Goal: Check status: Check status

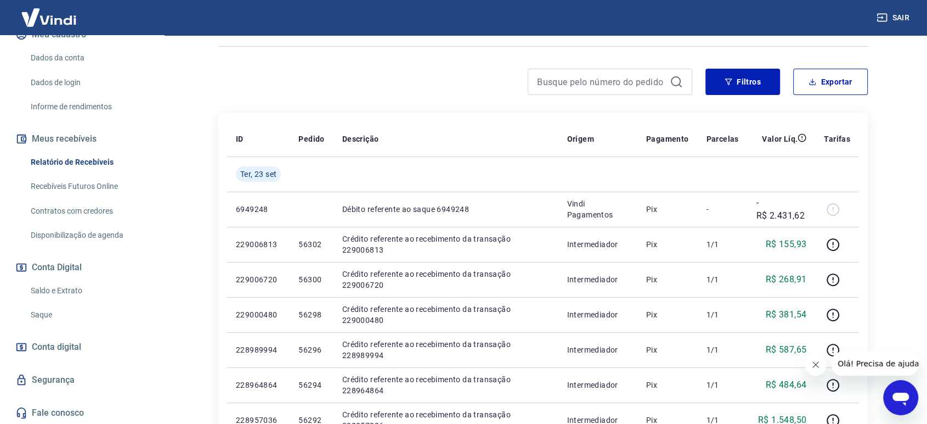
scroll to position [149, 0]
click at [76, 287] on link "Saldo e Extrato" at bounding box center [88, 290] width 125 height 22
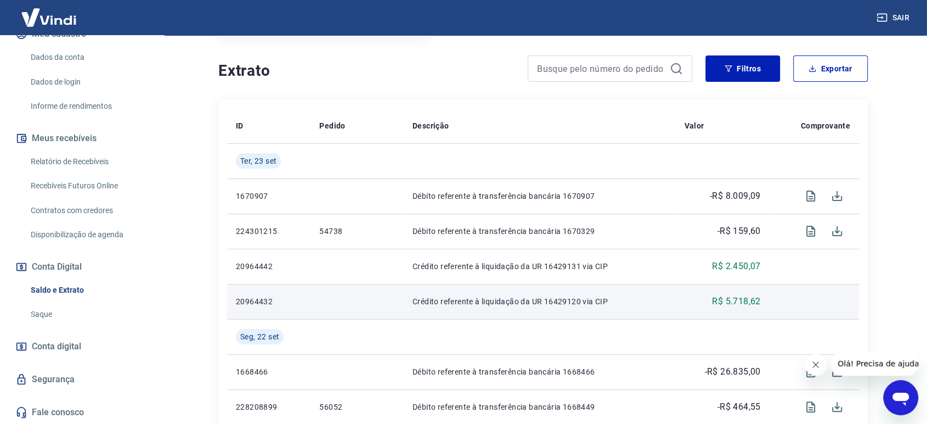
scroll to position [244, 0]
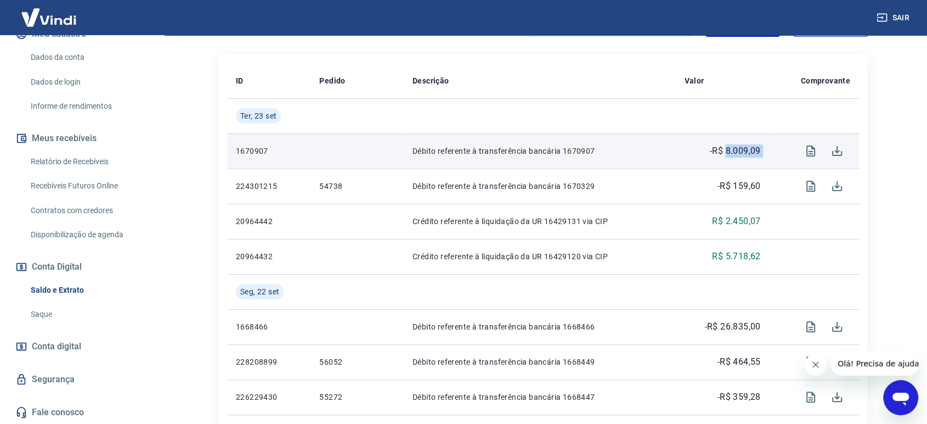
drag, startPoint x: 771, startPoint y: 148, endPoint x: 725, endPoint y: 148, distance: 46.1
click at [725, 148] on tr "1670907 Débito referente à transferência bancária 1670907 -R$ 8.009,09" at bounding box center [543, 150] width 632 height 35
copy tr "8.009,09"
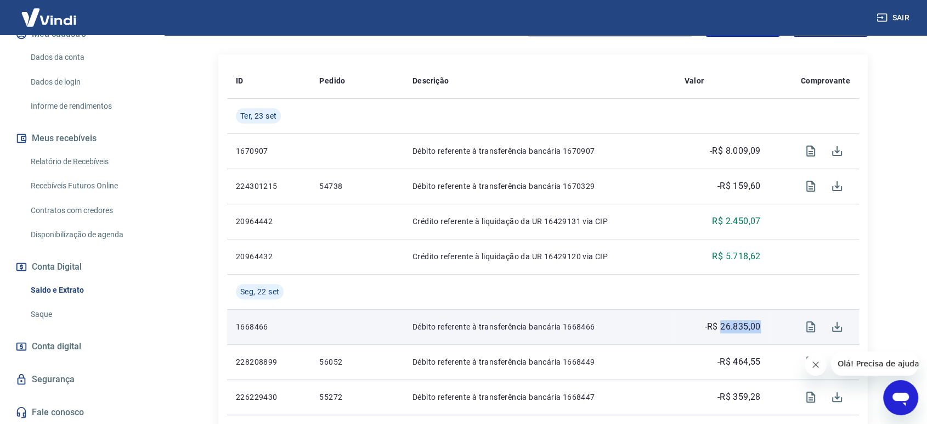
drag, startPoint x: 761, startPoint y: 325, endPoint x: 729, endPoint y: 317, distance: 32.7
click at [720, 321] on td "-R$ 26.835,00" at bounding box center [722, 326] width 94 height 35
copy p "26.835,00"
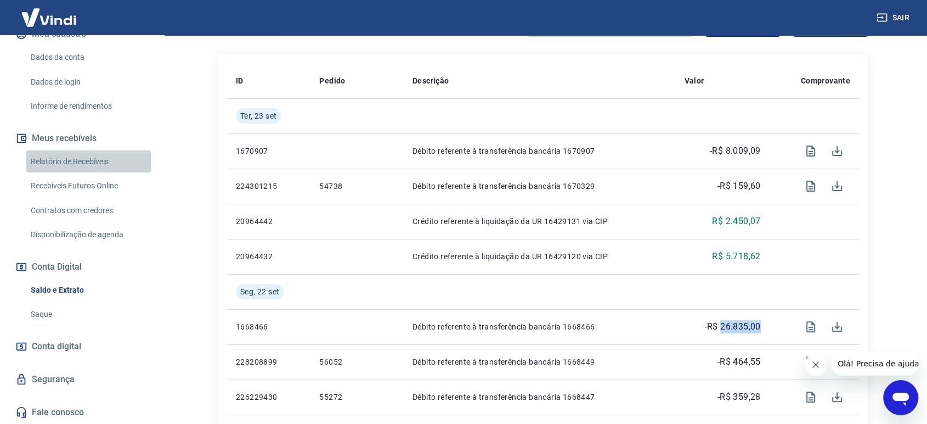
click at [93, 157] on link "Relatório de Recebíveis" at bounding box center [88, 161] width 125 height 22
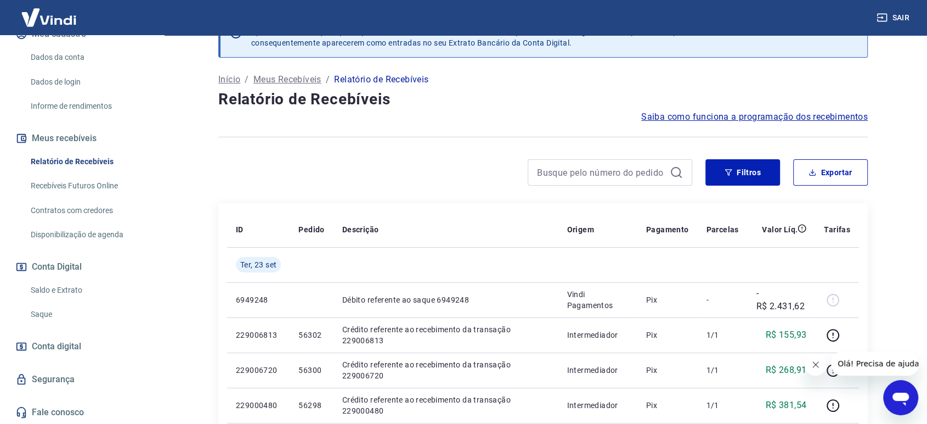
scroll to position [61, 0]
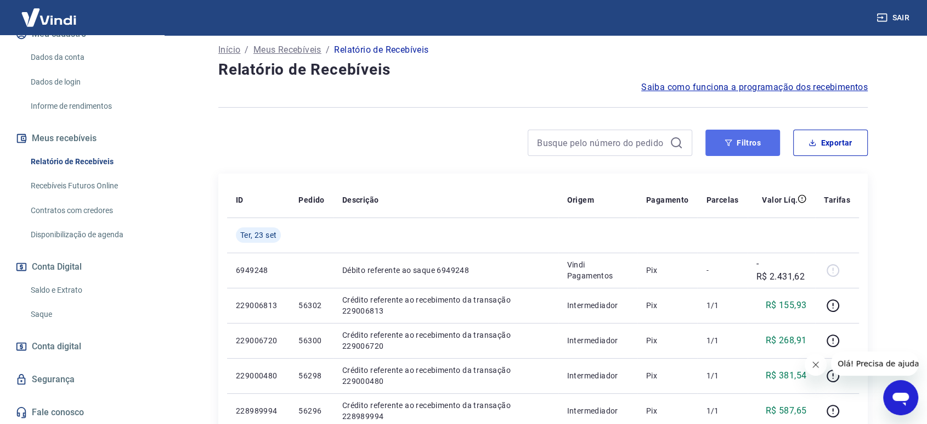
click at [722, 142] on button "Filtros" at bounding box center [743, 142] width 75 height 26
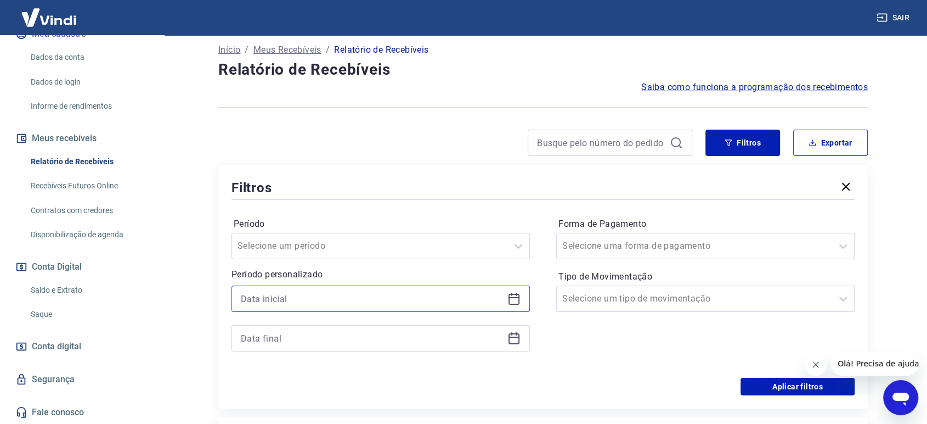
click at [383, 300] on input at bounding box center [372, 298] width 262 height 16
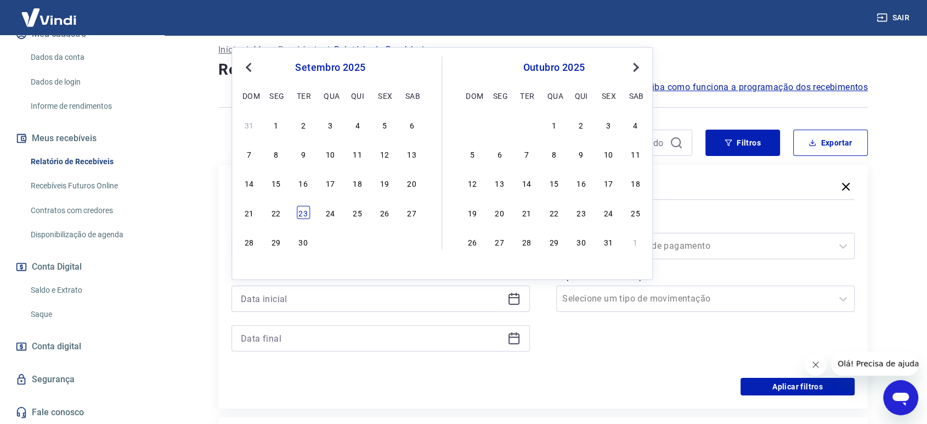
click at [302, 214] on div "23" at bounding box center [303, 211] width 13 height 13
type input "[DATE]"
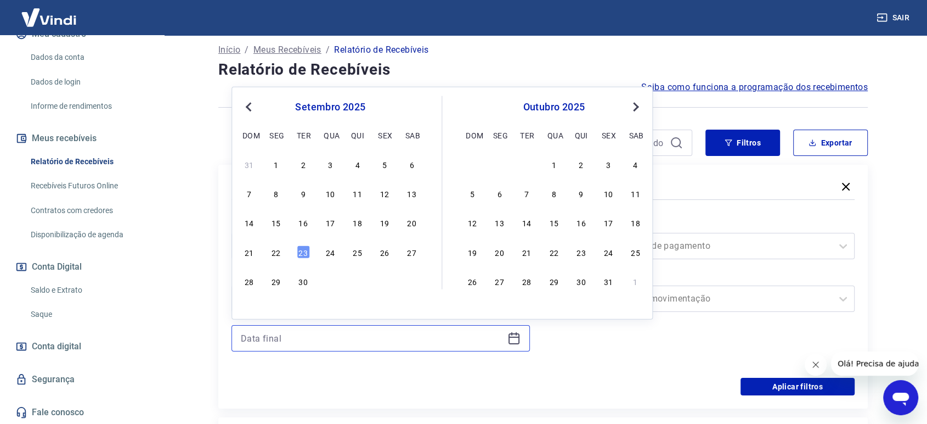
drag, startPoint x: 378, startPoint y: 338, endPoint x: 378, endPoint y: 331, distance: 7.2
click at [378, 337] on input at bounding box center [372, 338] width 262 height 16
click at [300, 254] on div "23" at bounding box center [303, 251] width 13 height 13
type input "[DATE]"
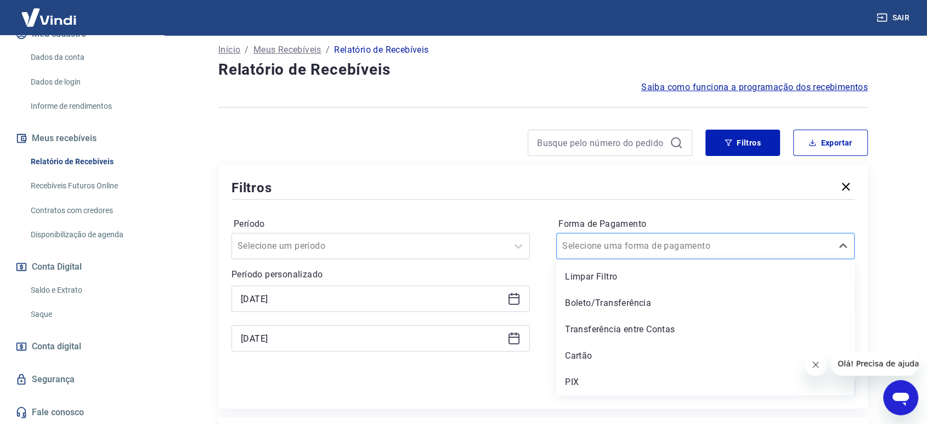
click at [667, 249] on div at bounding box center [694, 245] width 264 height 15
click at [612, 353] on div "Cartão" at bounding box center [705, 356] width 299 height 22
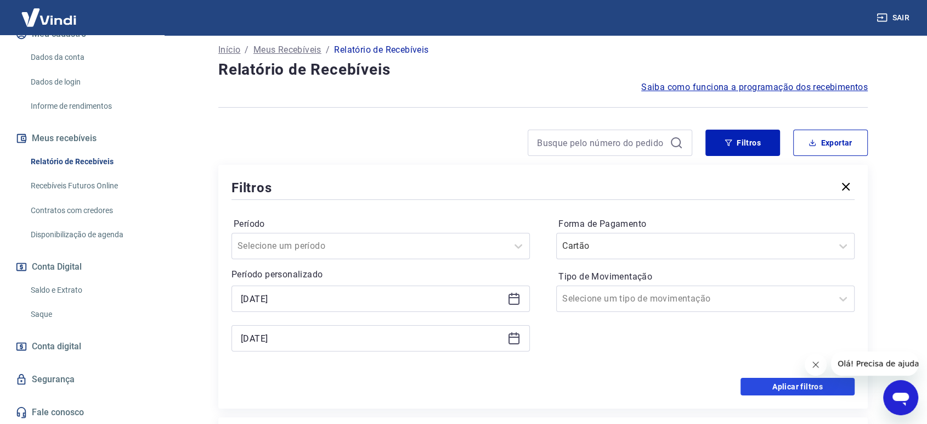
drag, startPoint x: 762, startPoint y: 385, endPoint x: 557, endPoint y: 345, distance: 208.6
click at [763, 385] on button "Aplicar filtros" at bounding box center [798, 387] width 114 height 18
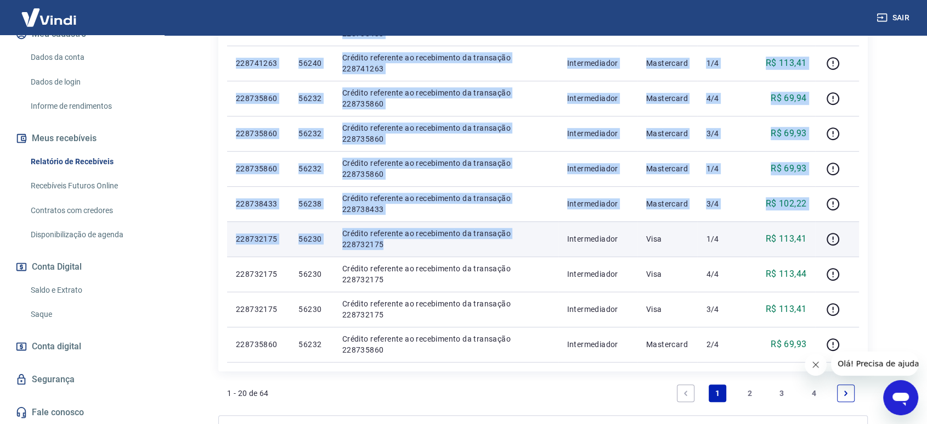
scroll to position [771, 0]
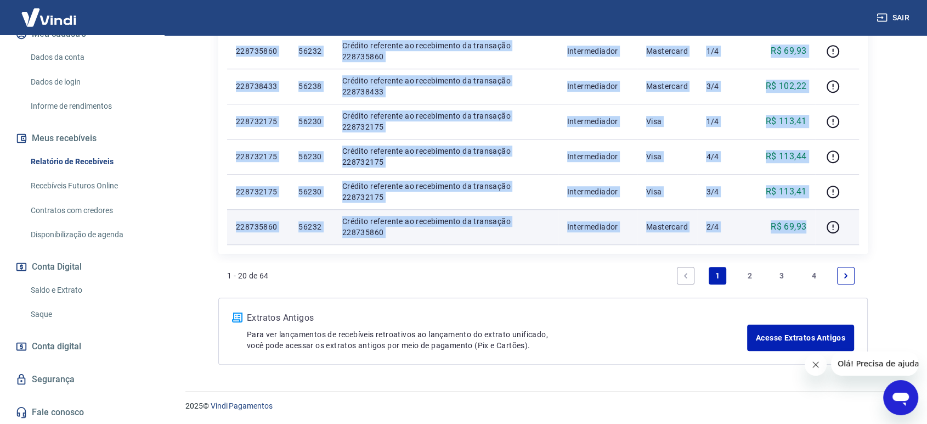
drag, startPoint x: 235, startPoint y: 149, endPoint x: 810, endPoint y: 228, distance: 580.5
copy tbody "76641821 Loremi dolorsita c adipiscing el SE 19793965 doe TEM Incid Utlaboreet …"
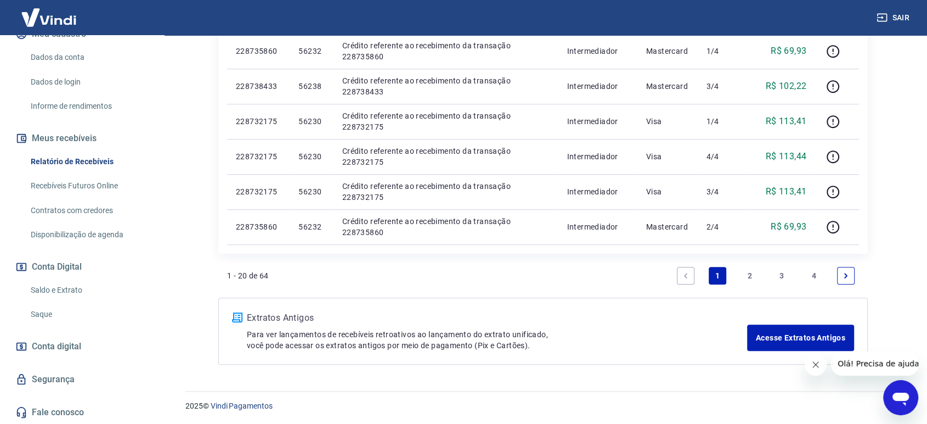
click at [746, 269] on link "2" at bounding box center [750, 276] width 18 height 18
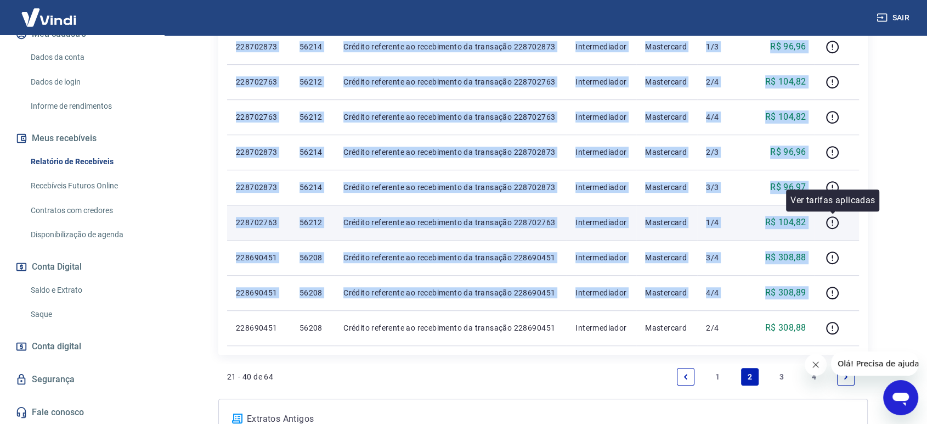
scroll to position [771, 0]
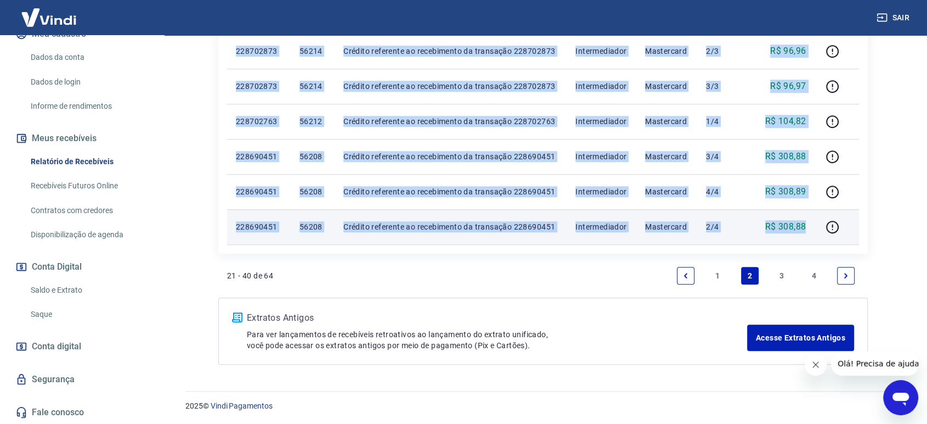
drag, startPoint x: 236, startPoint y: 140, endPoint x: 812, endPoint y: 227, distance: 582.1
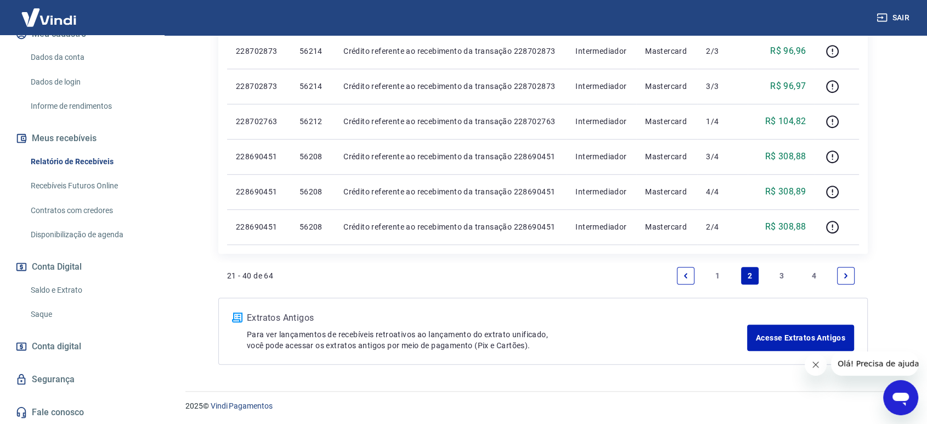
click at [778, 274] on link "3" at bounding box center [782, 276] width 18 height 18
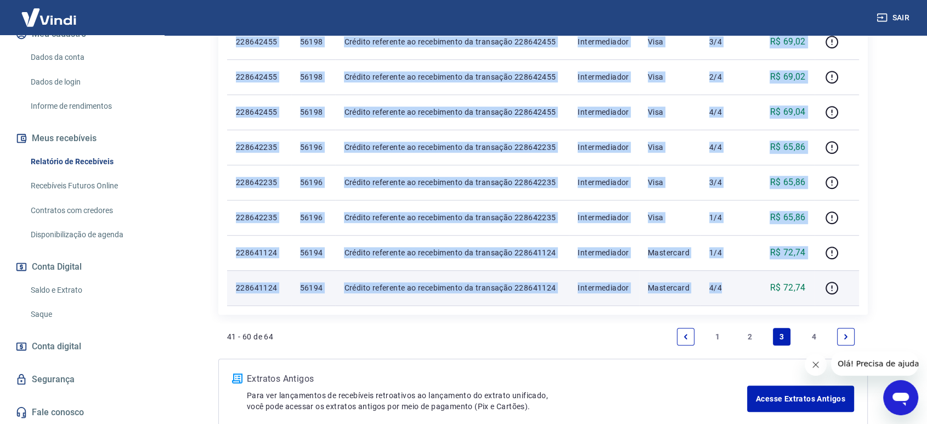
scroll to position [771, 0]
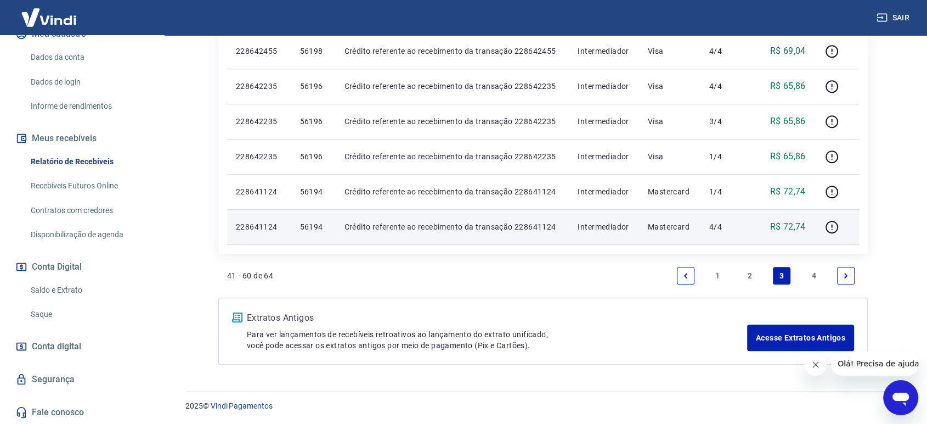
drag, startPoint x: 237, startPoint y: 148, endPoint x: 815, endPoint y: 230, distance: 584.2
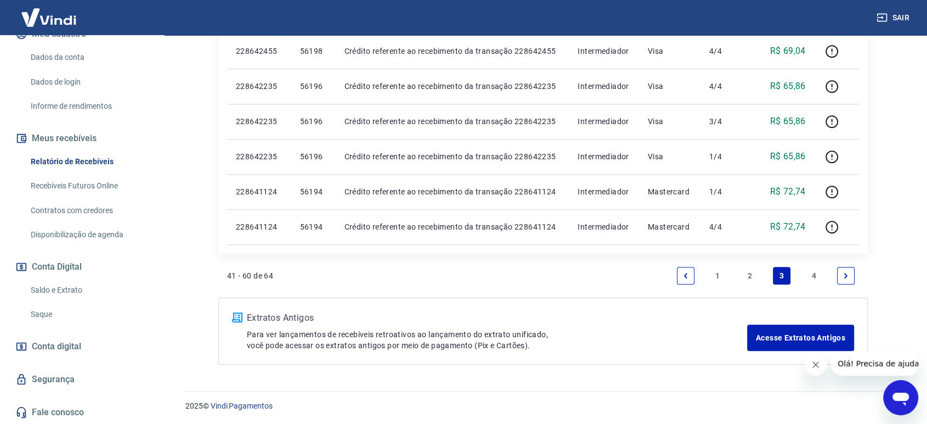
copy table "ID Pedido Descrição Origem Pagamento Parcelas Valor Líq. Tarifas [DATE]"
click at [815, 278] on link "4" at bounding box center [815, 276] width 18 height 18
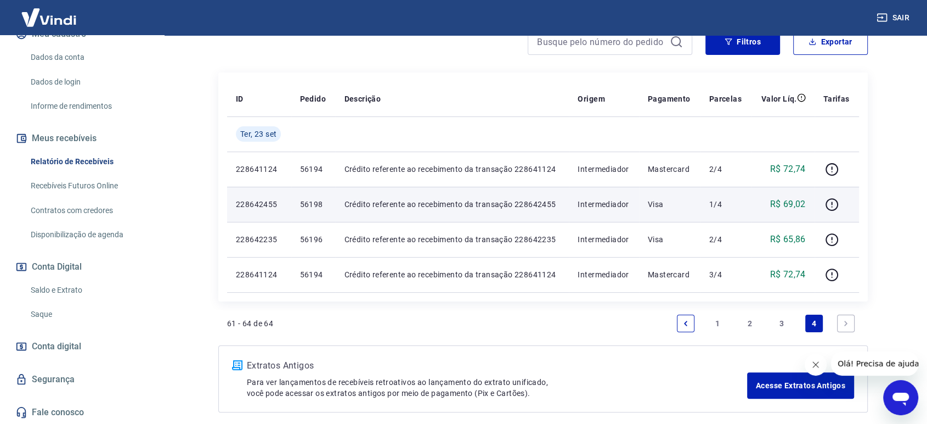
scroll to position [183, 0]
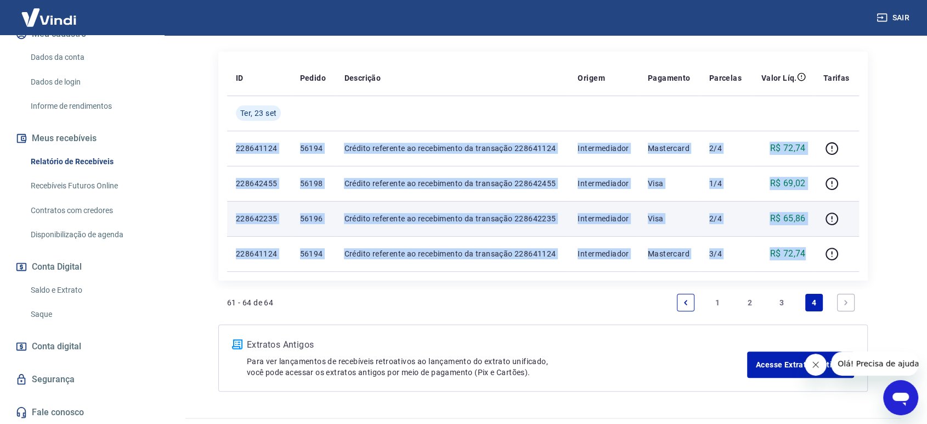
drag, startPoint x: 236, startPoint y: 147, endPoint x: 791, endPoint y: 235, distance: 561.1
click at [813, 252] on tbody "[DATE] 228641124 56194 Crédito referente ao recebimento da transação 228641124 …" at bounding box center [543, 183] width 632 height 176
copy tbody "228641124 56194 Crédito referente ao recebimento da transação 228641124 Interme…"
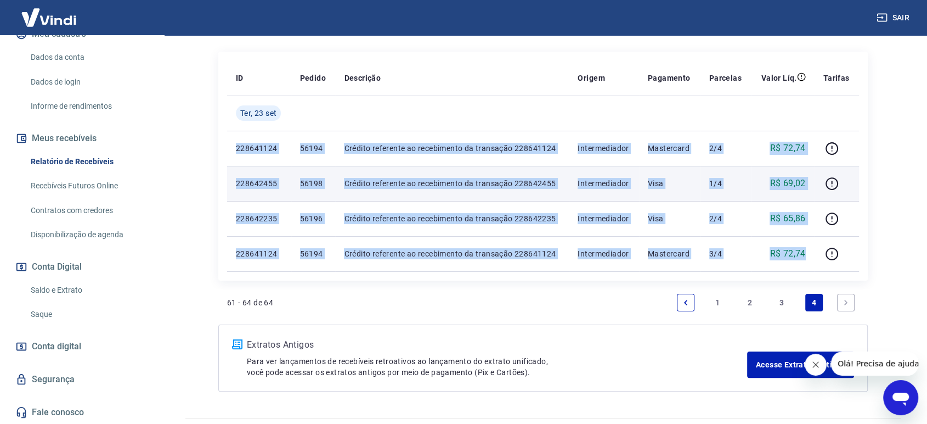
scroll to position [0, 0]
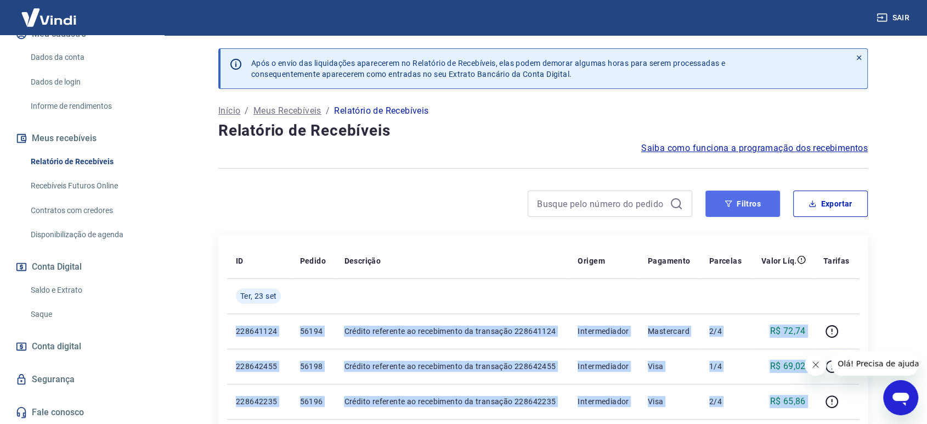
click at [723, 207] on button "Filtros" at bounding box center [743, 203] width 75 height 26
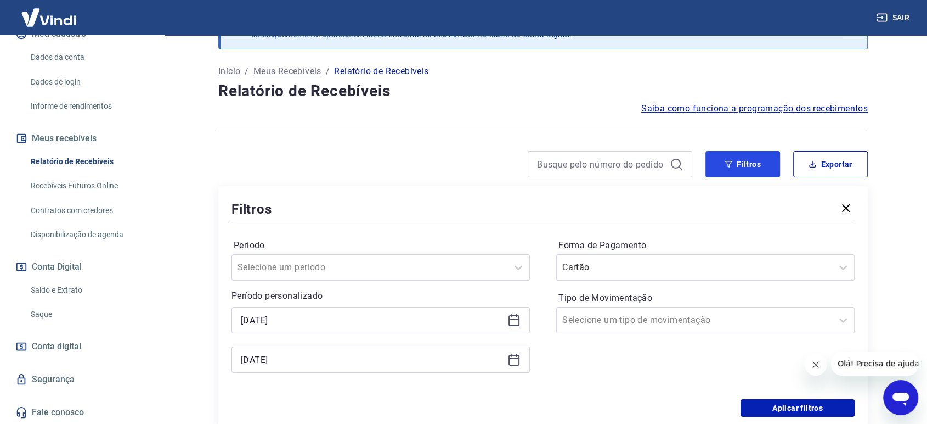
scroll to position [61, 0]
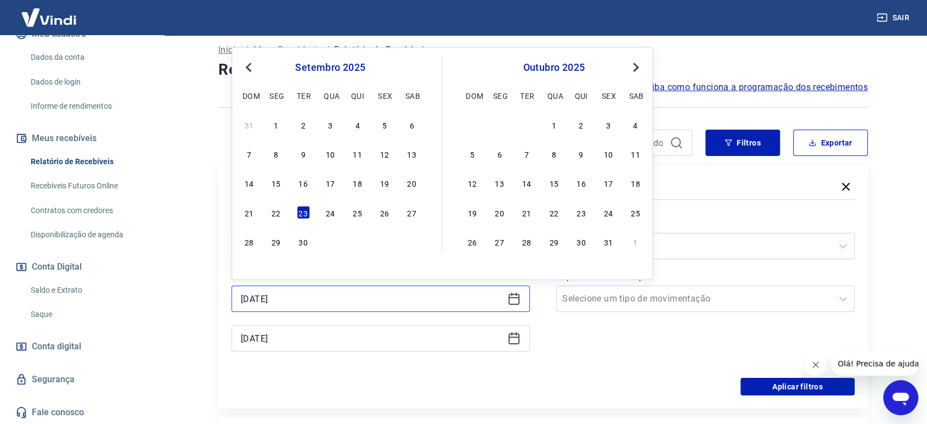
click at [320, 299] on input "[DATE]" at bounding box center [372, 298] width 262 height 16
click at [273, 214] on div "22" at bounding box center [275, 211] width 13 height 13
type input "[DATE]"
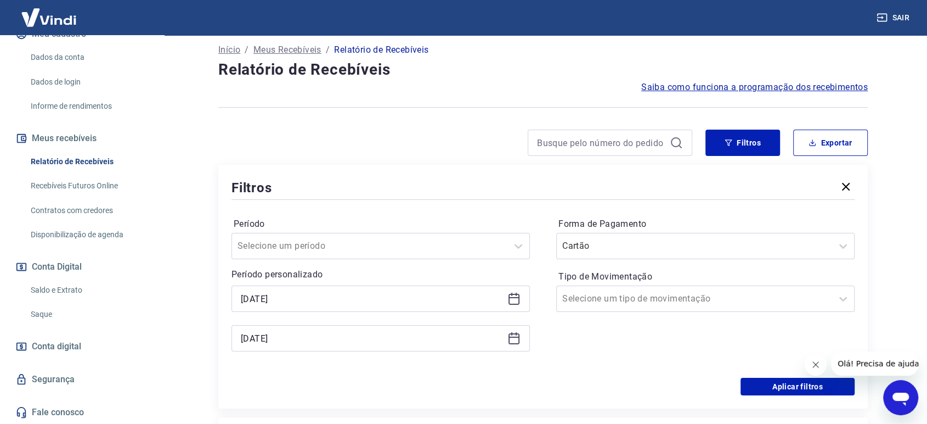
click at [303, 346] on div "[DATE]" at bounding box center [381, 338] width 299 height 26
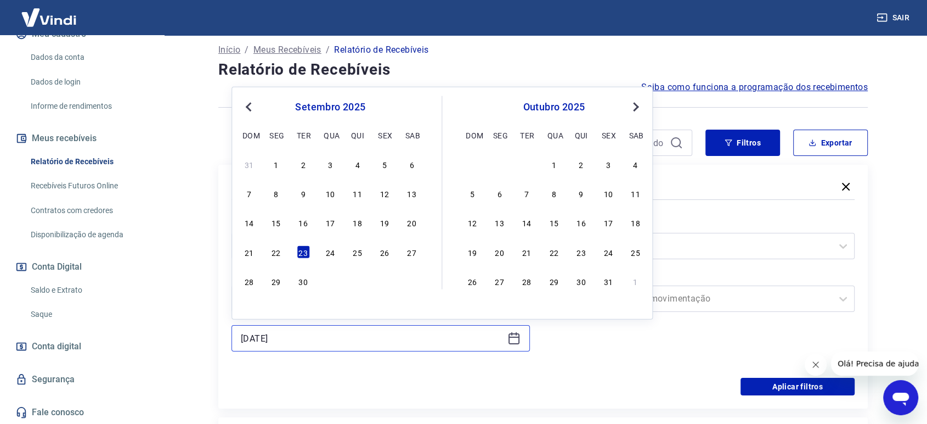
click at [303, 339] on input "[DATE]" at bounding box center [372, 338] width 262 height 16
click at [274, 254] on div "22" at bounding box center [275, 251] width 13 height 13
type input "[DATE]"
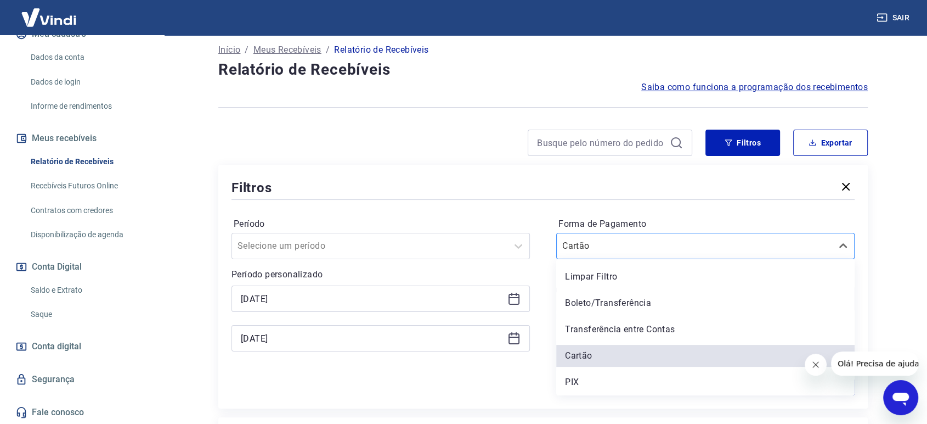
click at [611, 252] on div at bounding box center [694, 245] width 264 height 15
drag, startPoint x: 593, startPoint y: 375, endPoint x: 600, endPoint y: 373, distance: 7.5
click at [593, 376] on div "PIX" at bounding box center [705, 382] width 299 height 22
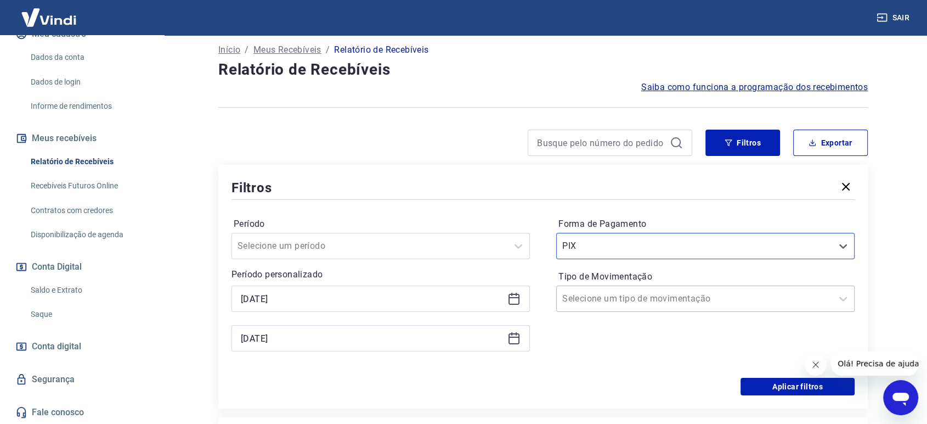
scroll to position [122, 0]
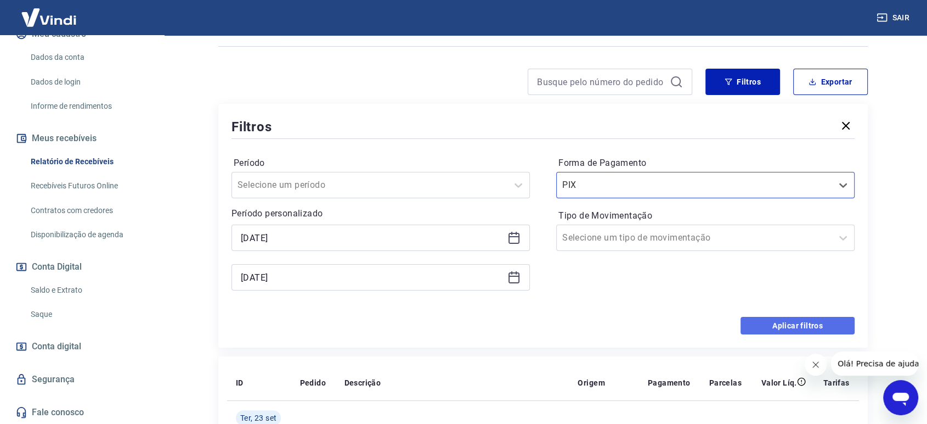
click at [755, 323] on button "Aplicar filtros" at bounding box center [798, 326] width 114 height 18
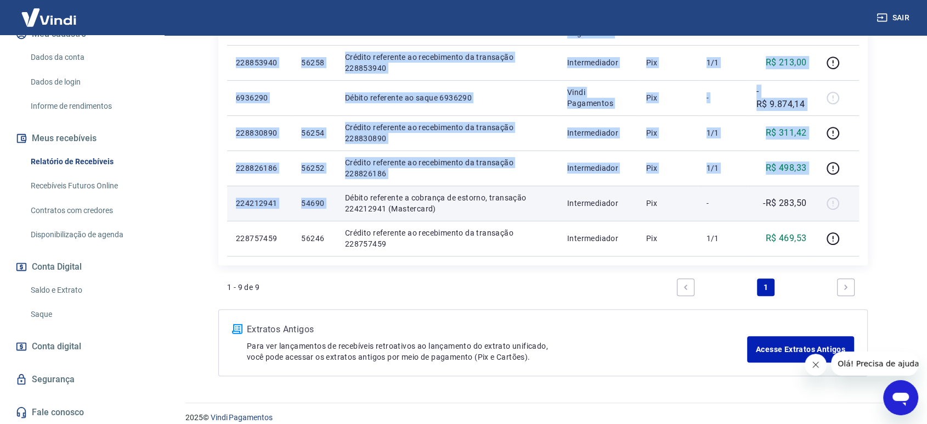
scroll to position [385, 0]
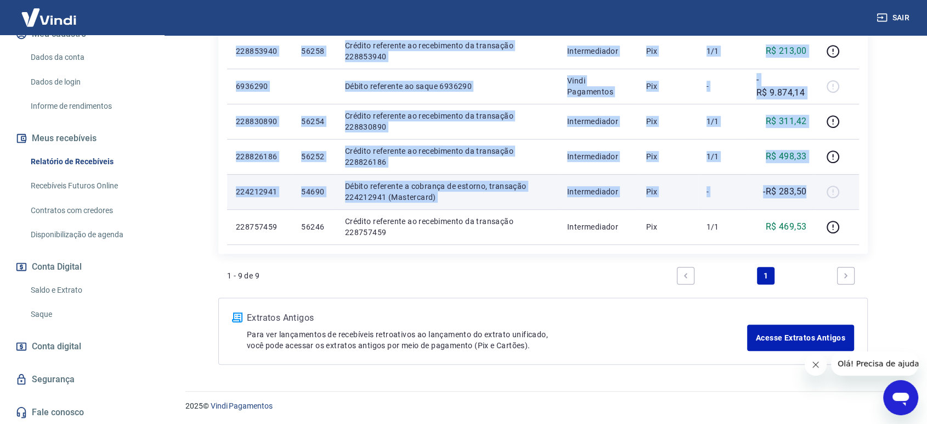
drag, startPoint x: 243, startPoint y: 150, endPoint x: 814, endPoint y: 190, distance: 572.6
click at [814, 190] on tbody "[DATE] 228887479 56268 Crédito referente ao recebimento da transação 228887479 …" at bounding box center [543, 68] width 632 height 351
copy tbody "228887479 56268 Crédito referente ao recebimento da transação 228887479 Interme…"
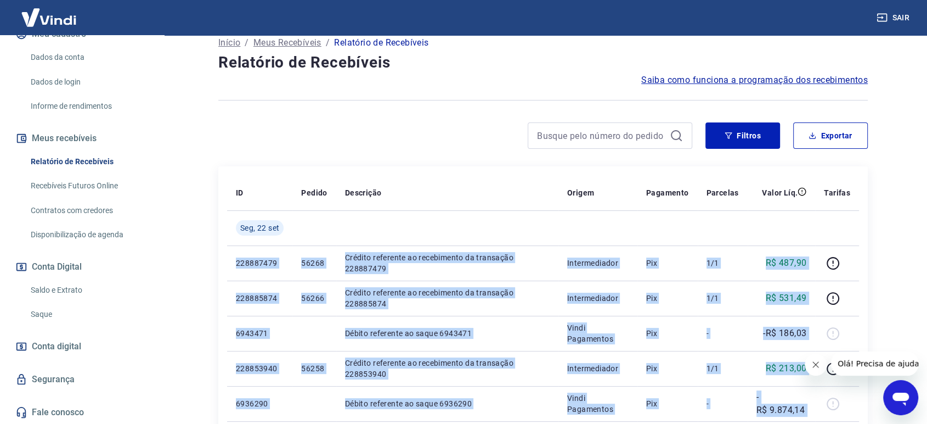
scroll to position [0, 0]
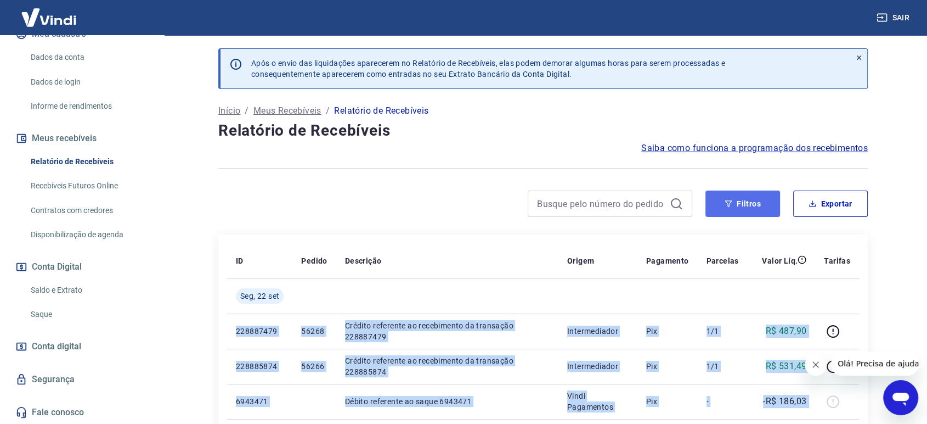
click at [741, 208] on button "Filtros" at bounding box center [743, 203] width 75 height 26
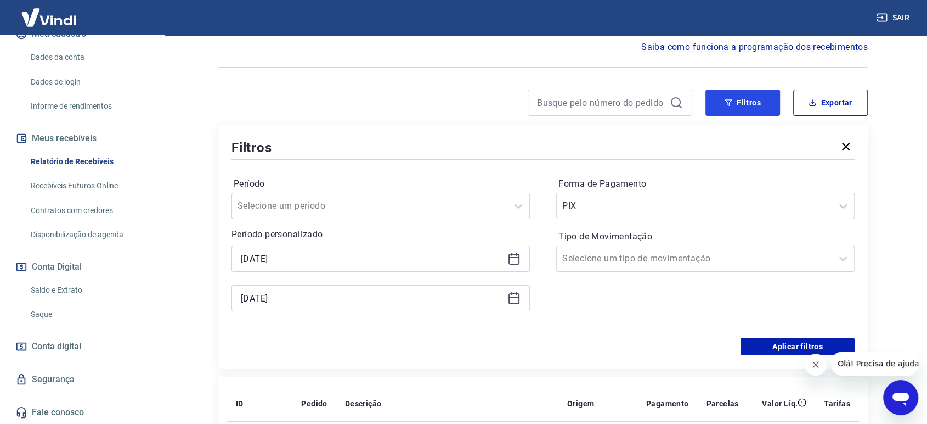
scroll to position [122, 0]
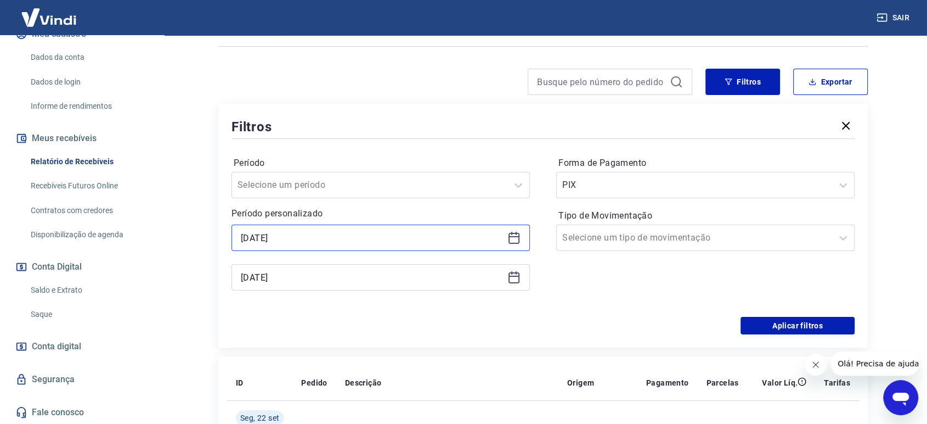
click at [334, 239] on input "[DATE]" at bounding box center [372, 237] width 262 height 16
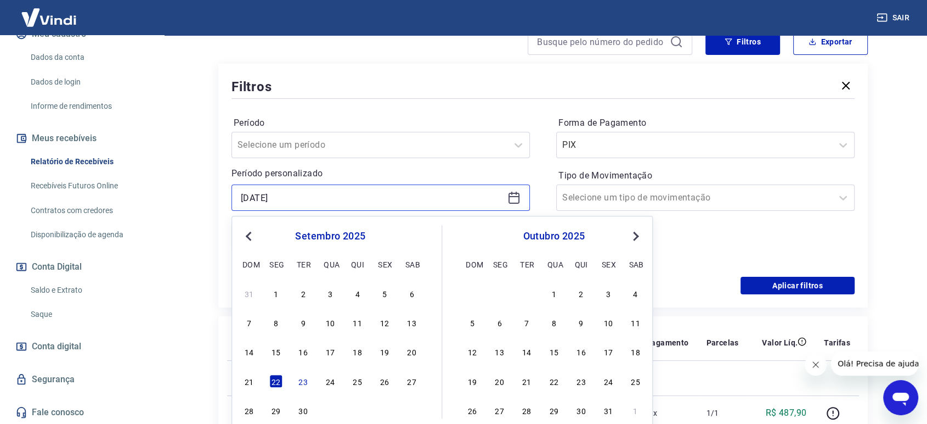
scroll to position [183, 0]
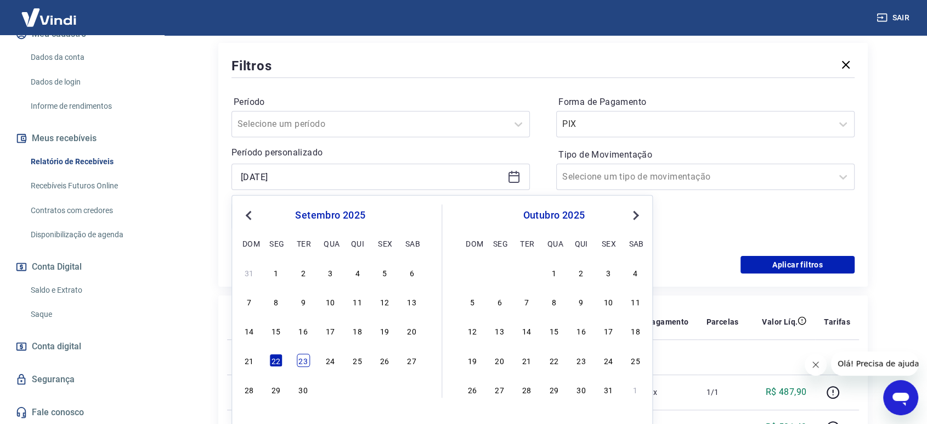
click at [305, 363] on div "23" at bounding box center [303, 359] width 13 height 13
type input "[DATE]"
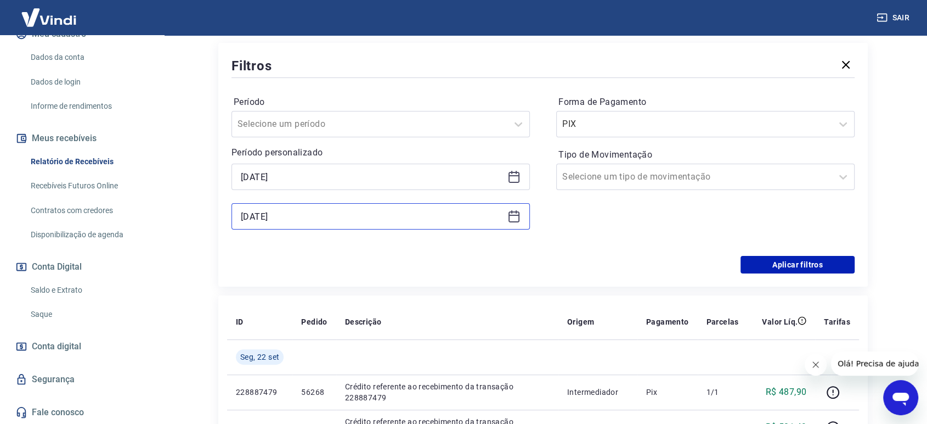
click at [316, 215] on input "[DATE]" at bounding box center [372, 216] width 262 height 16
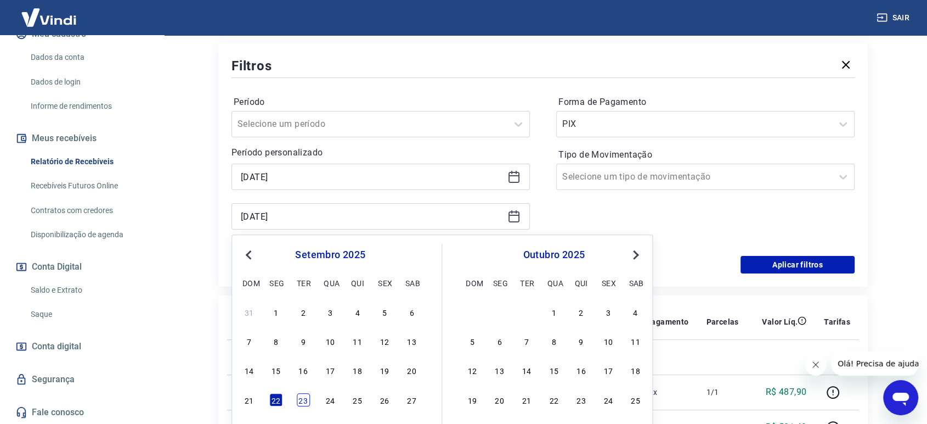
click at [302, 397] on div "23" at bounding box center [303, 399] width 13 height 13
type input "[DATE]"
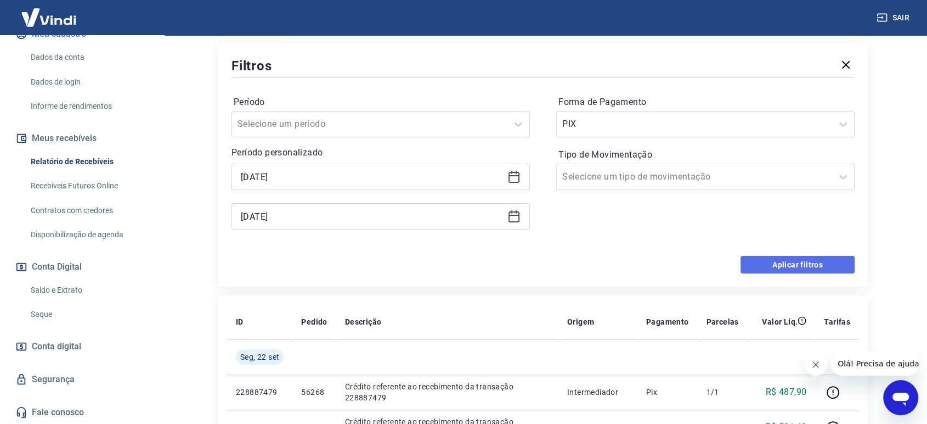
click at [777, 259] on button "Aplicar filtros" at bounding box center [798, 265] width 114 height 18
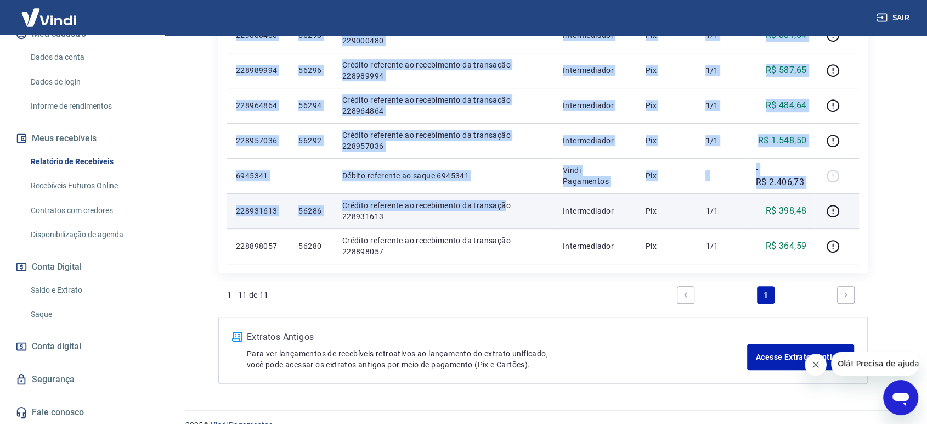
scroll to position [455, 0]
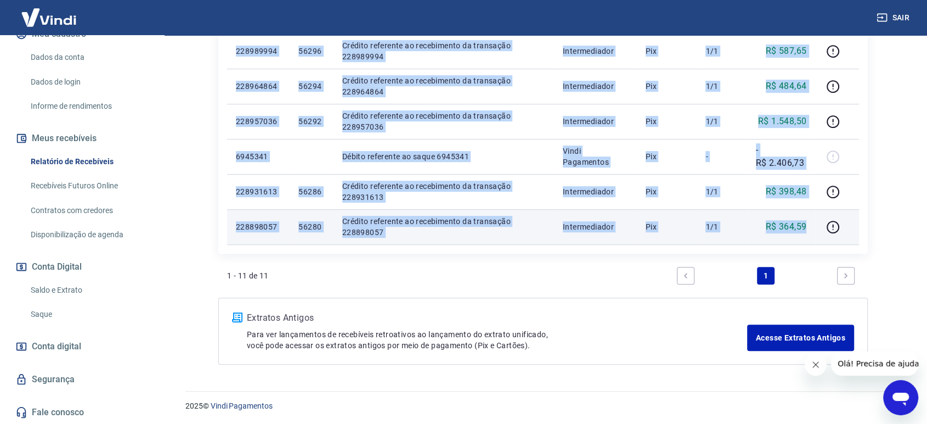
drag, startPoint x: 236, startPoint y: 83, endPoint x: 806, endPoint y: 222, distance: 586.9
click at [815, 218] on tbody "[DATE] 229019450 56304 Crédito referente ao recebimento da transação 229019450 …" at bounding box center [543, 33] width 632 height 421
copy tbody "351927093 85213 Loremip dolorsita co adipiscinge se doeiusmod 807072646 Tempori…"
